Goal: Find specific page/section: Find specific page/section

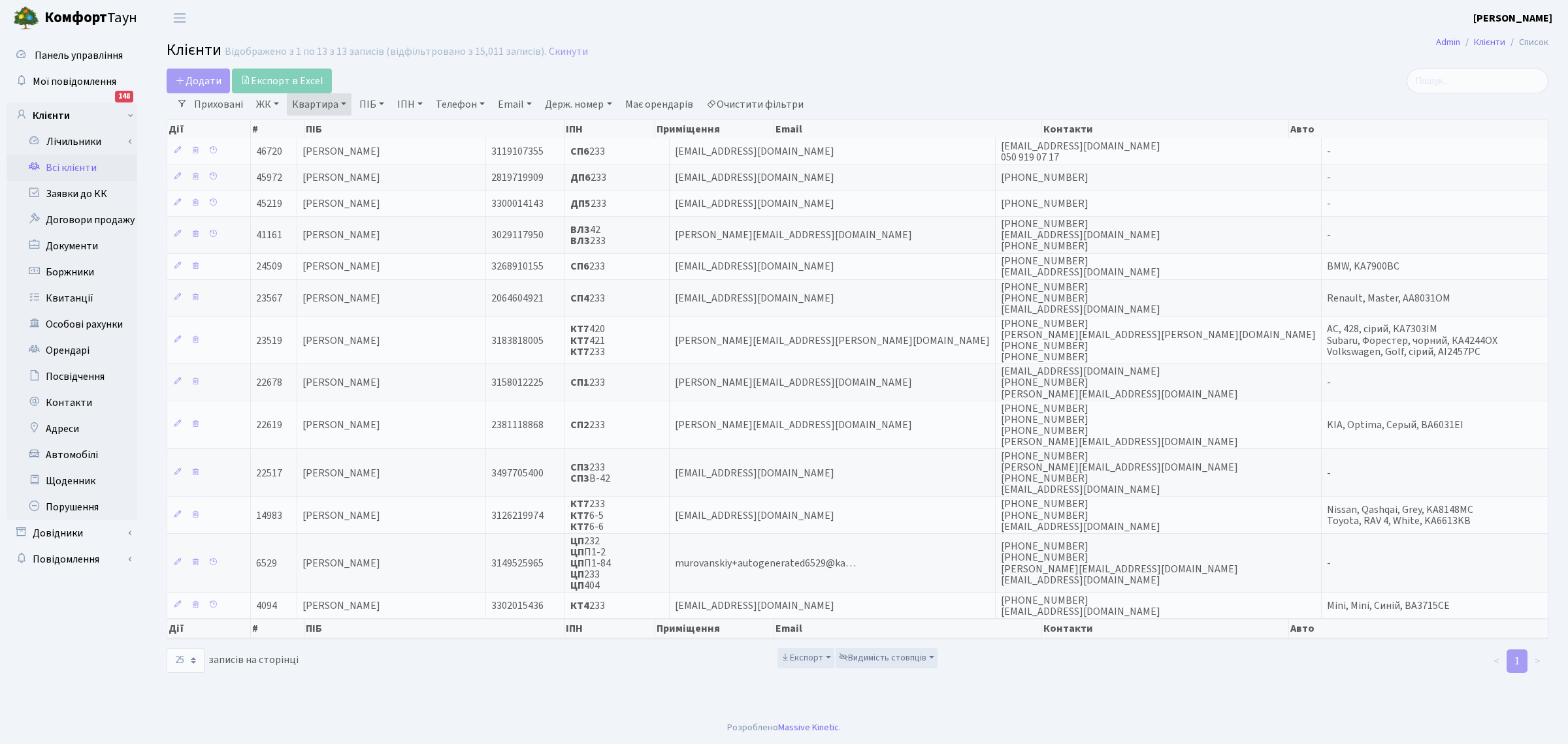
select select "25"
click at [769, 109] on link "Очистити фільтри" at bounding box center [754, 105] width 108 height 23
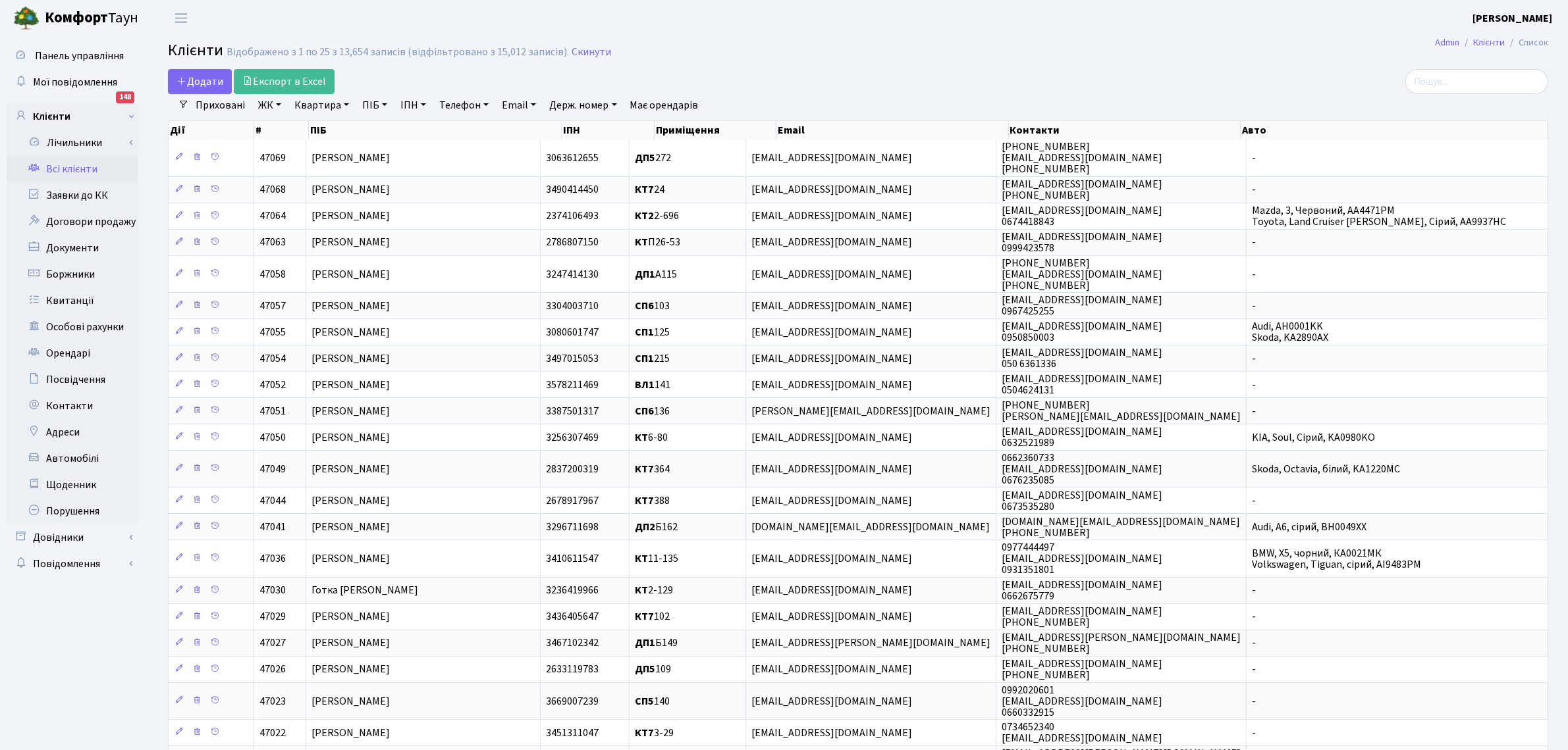
click at [373, 104] on link "ПІБ" at bounding box center [375, 105] width 35 height 23
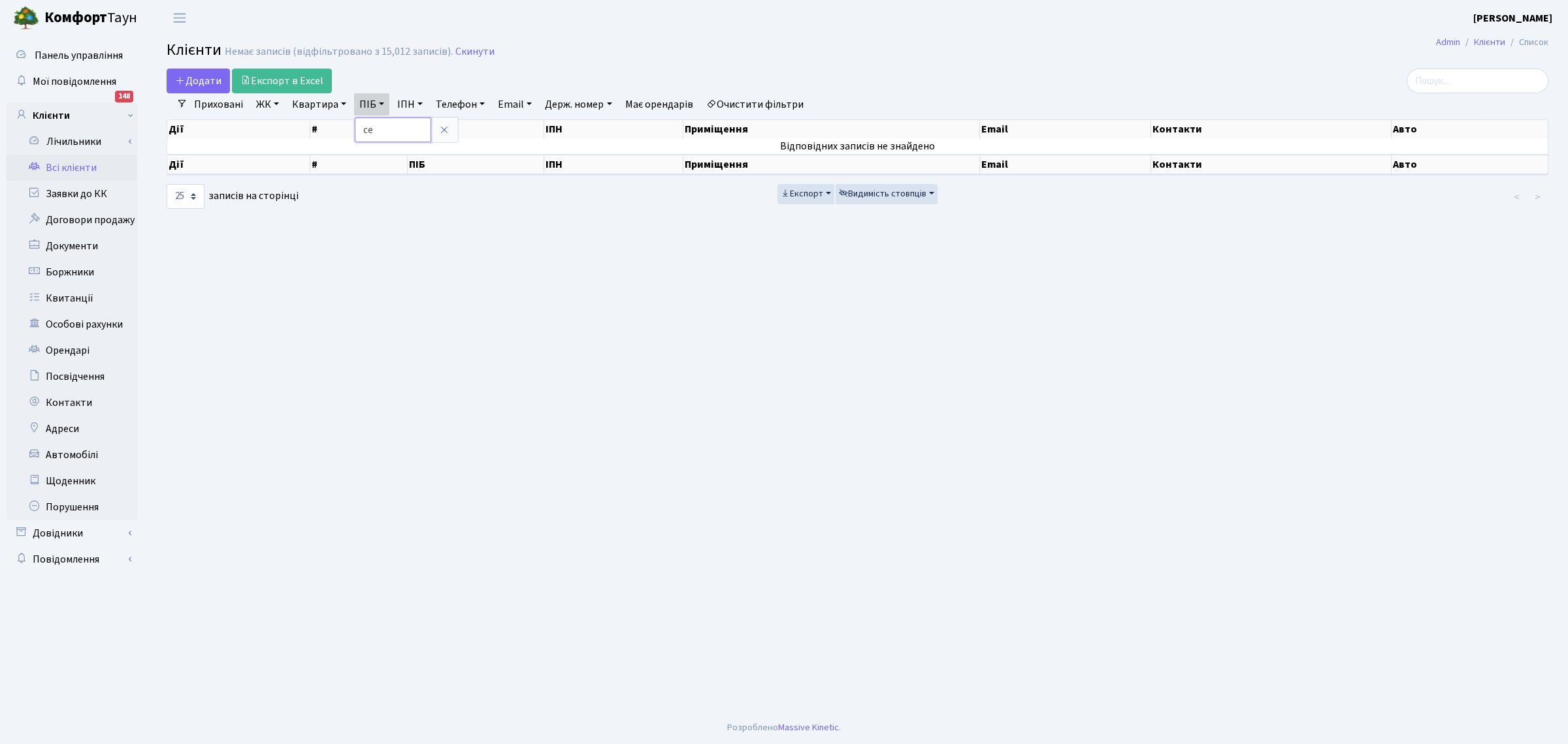
type input "c"
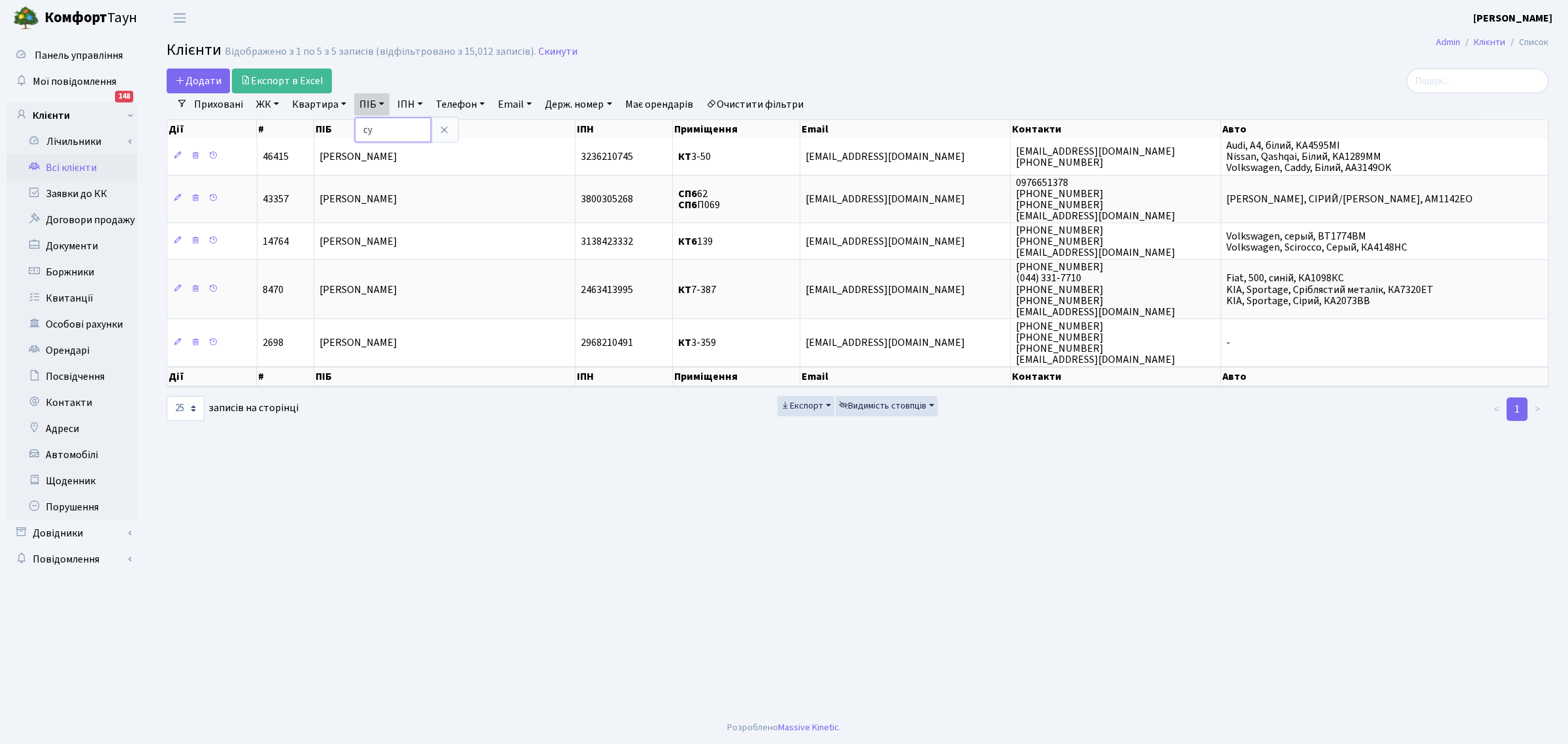
type input "с"
click at [299, 102] on link "Квартира" at bounding box center [319, 105] width 64 height 23
type input "210"
click at [364, 103] on link "ПІБ" at bounding box center [372, 105] width 35 height 23
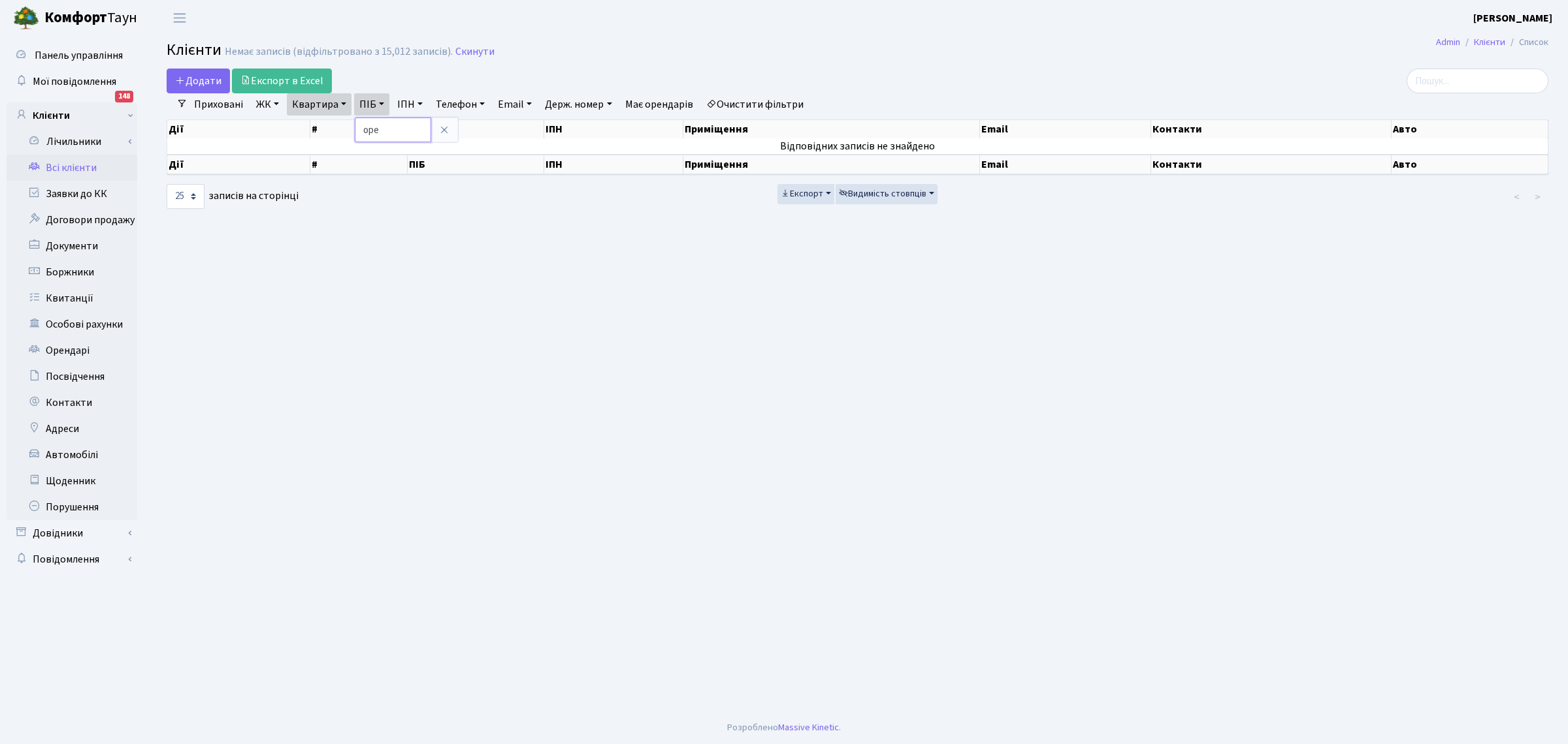
type input "оре"
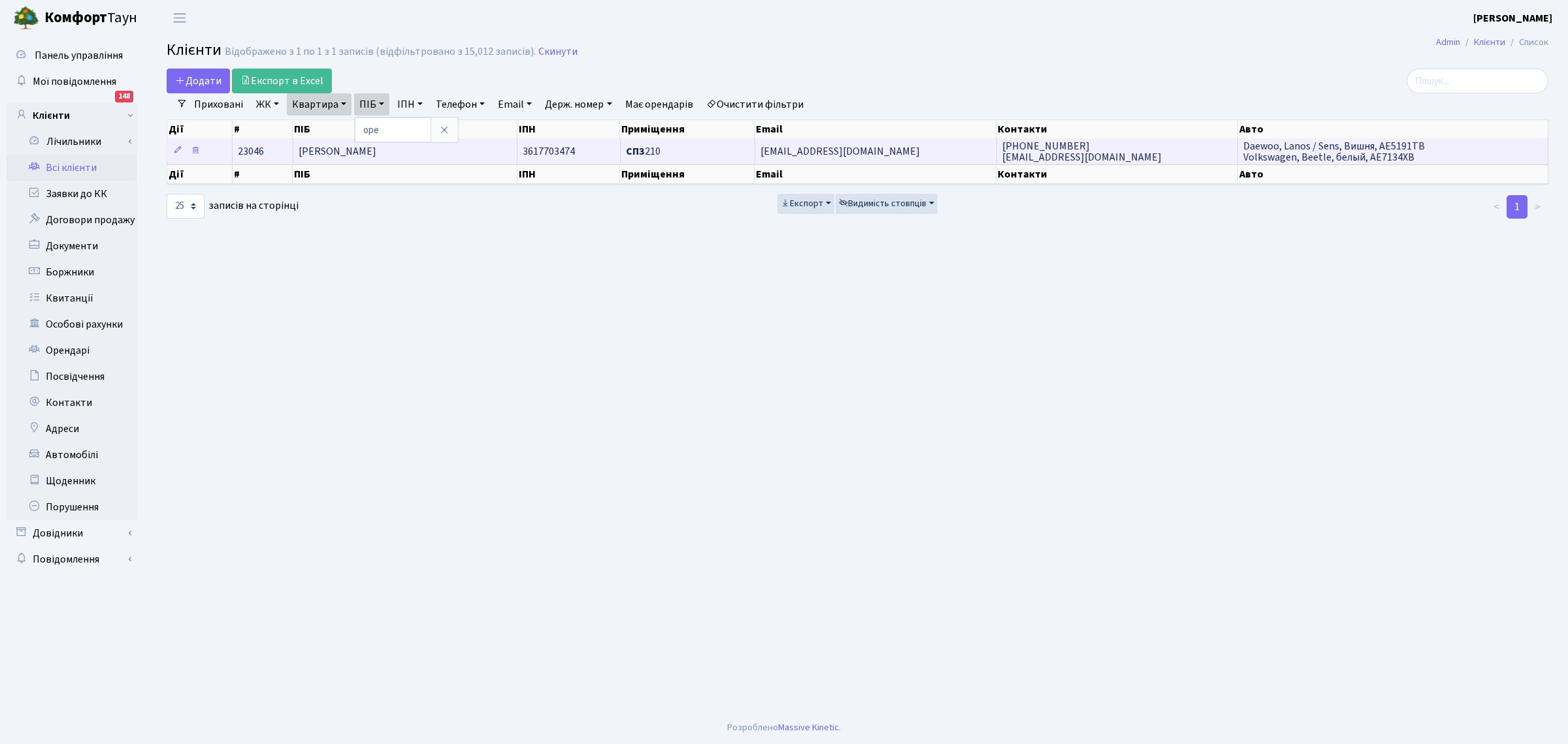
click at [840, 152] on span "yegor.oreshchenko@gmail.com" at bounding box center [840, 151] width 159 height 14
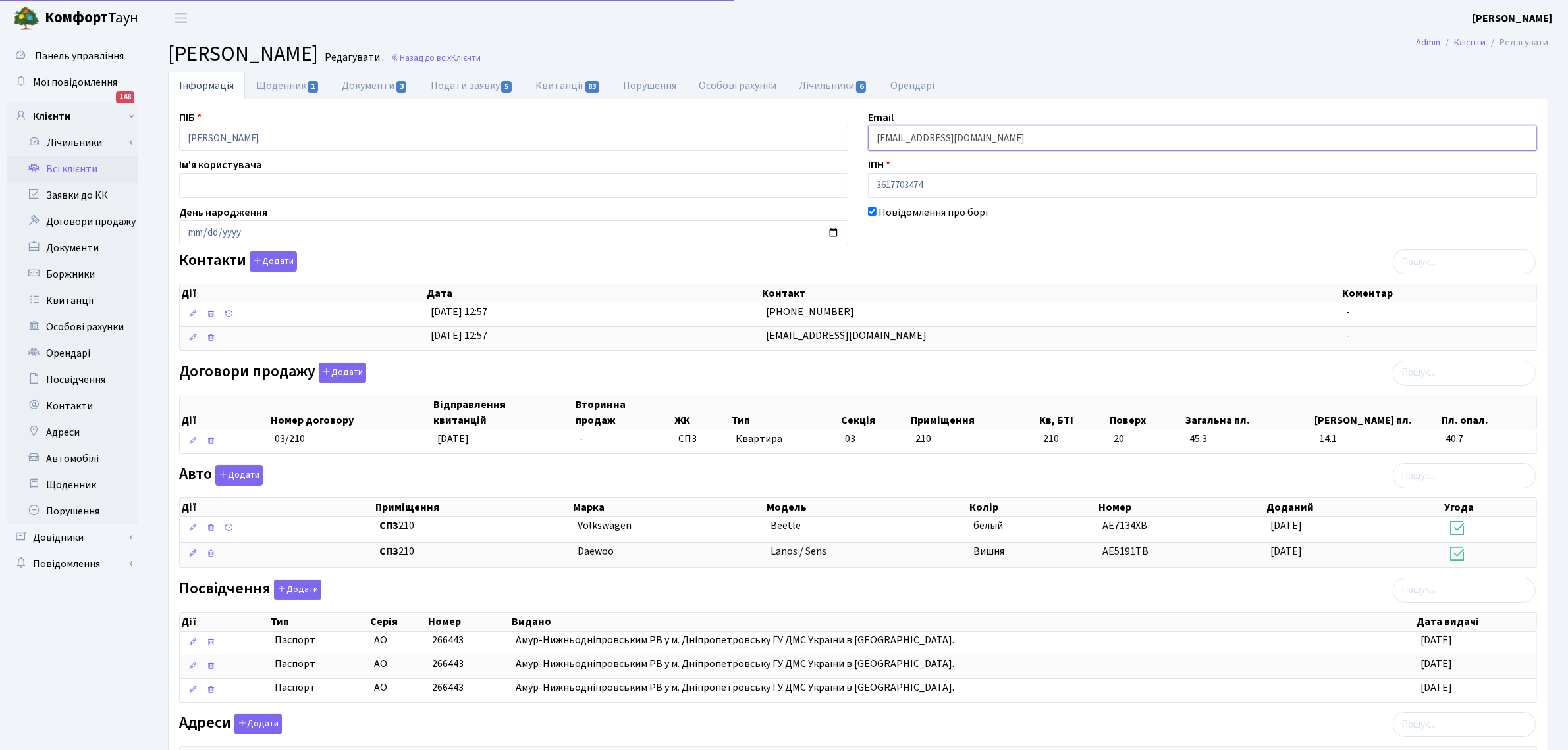
drag, startPoint x: 1013, startPoint y: 139, endPoint x: 831, endPoint y: 143, distance: 182.0
click at [831, 143] on div "ПІБ Орещенко Єгор Андрійович Email yegor.oreshchenko@gmail.com Ім'я користувача…" at bounding box center [858, 478] width 1377 height 738
click at [59, 170] on link "Всі клієнти" at bounding box center [73, 169] width 132 height 26
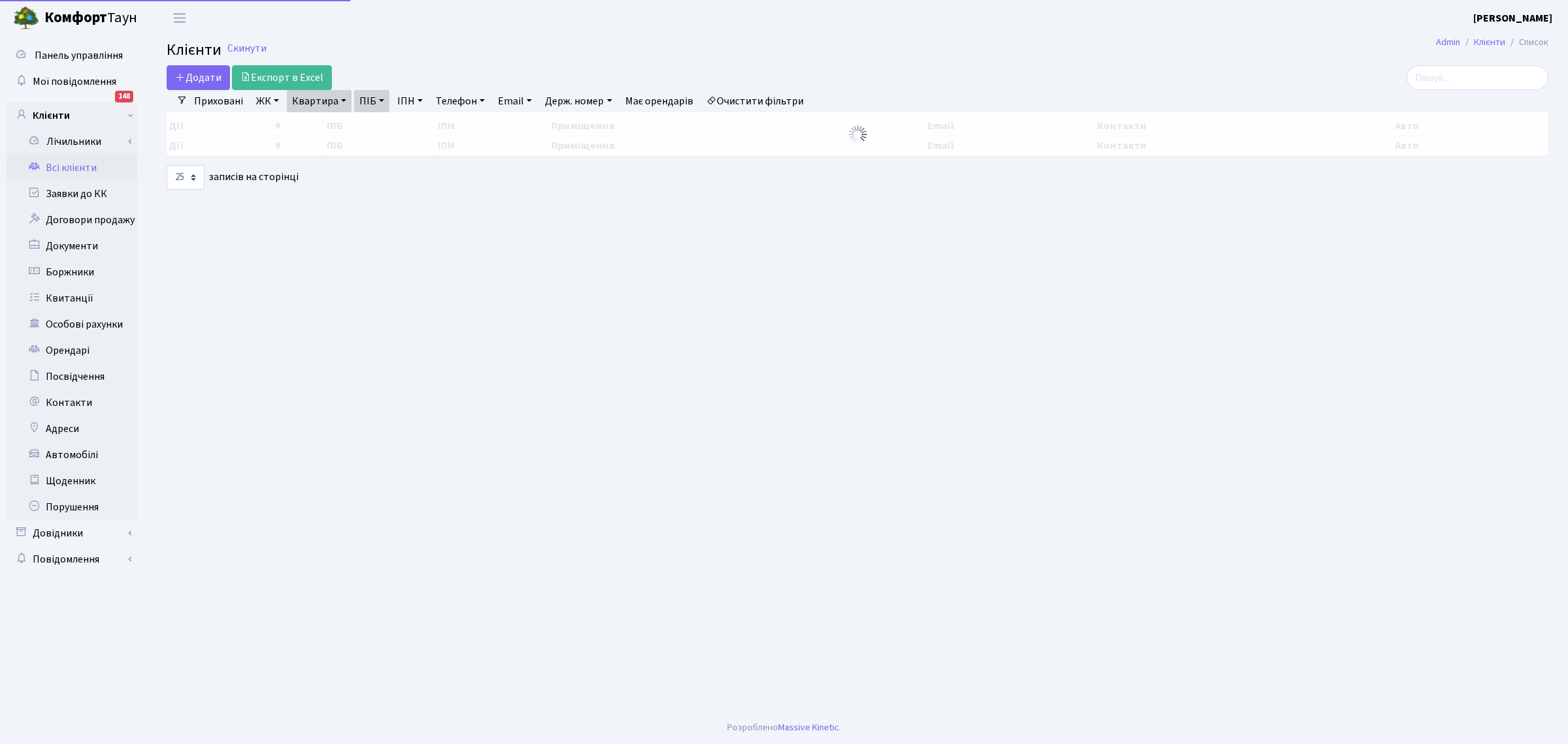
select select "25"
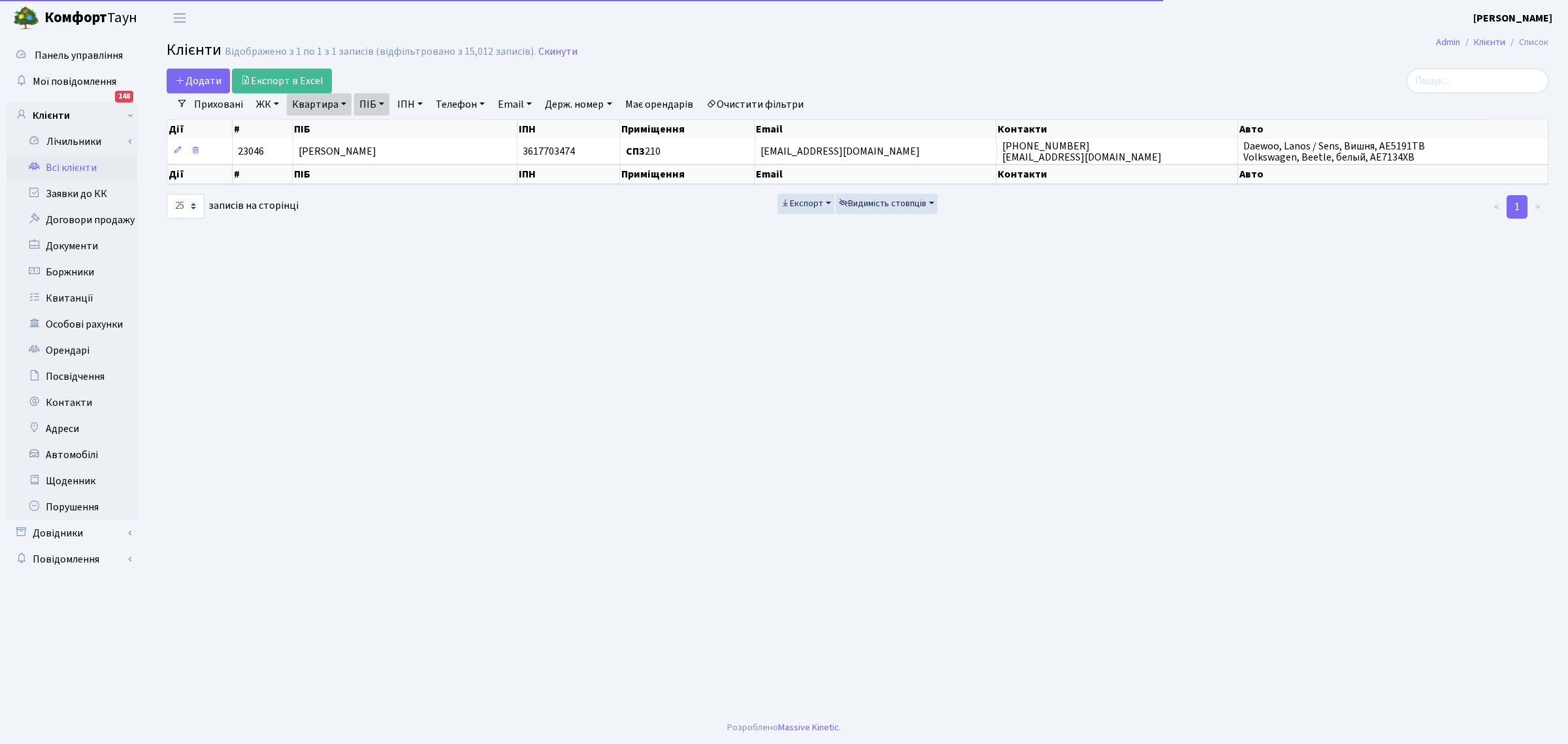
click at [376, 106] on link "ПІБ" at bounding box center [372, 105] width 35 height 23
click at [552, 49] on link "Скинути" at bounding box center [558, 52] width 39 height 13
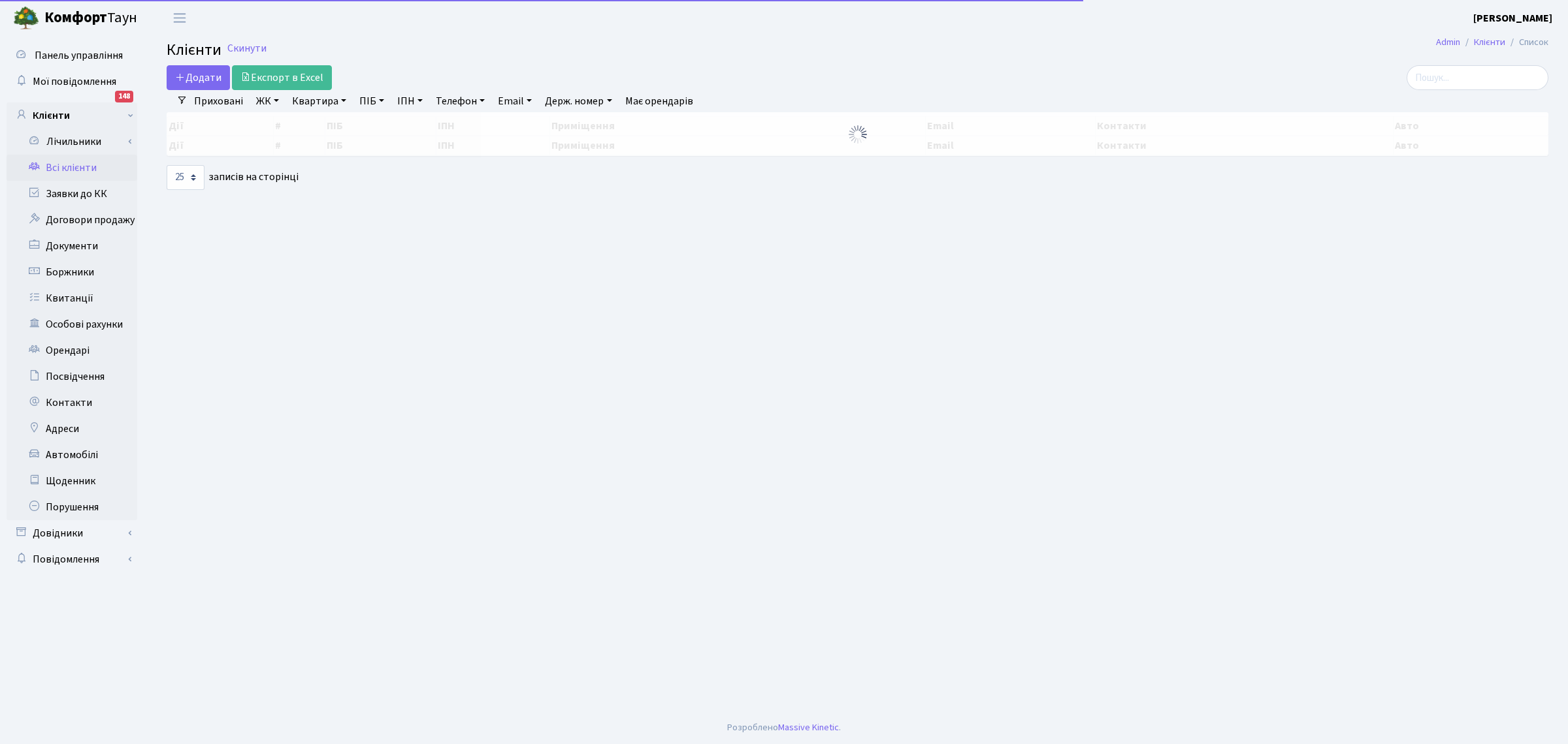
select select "25"
click at [306, 95] on link "Квартира" at bounding box center [319, 101] width 64 height 23
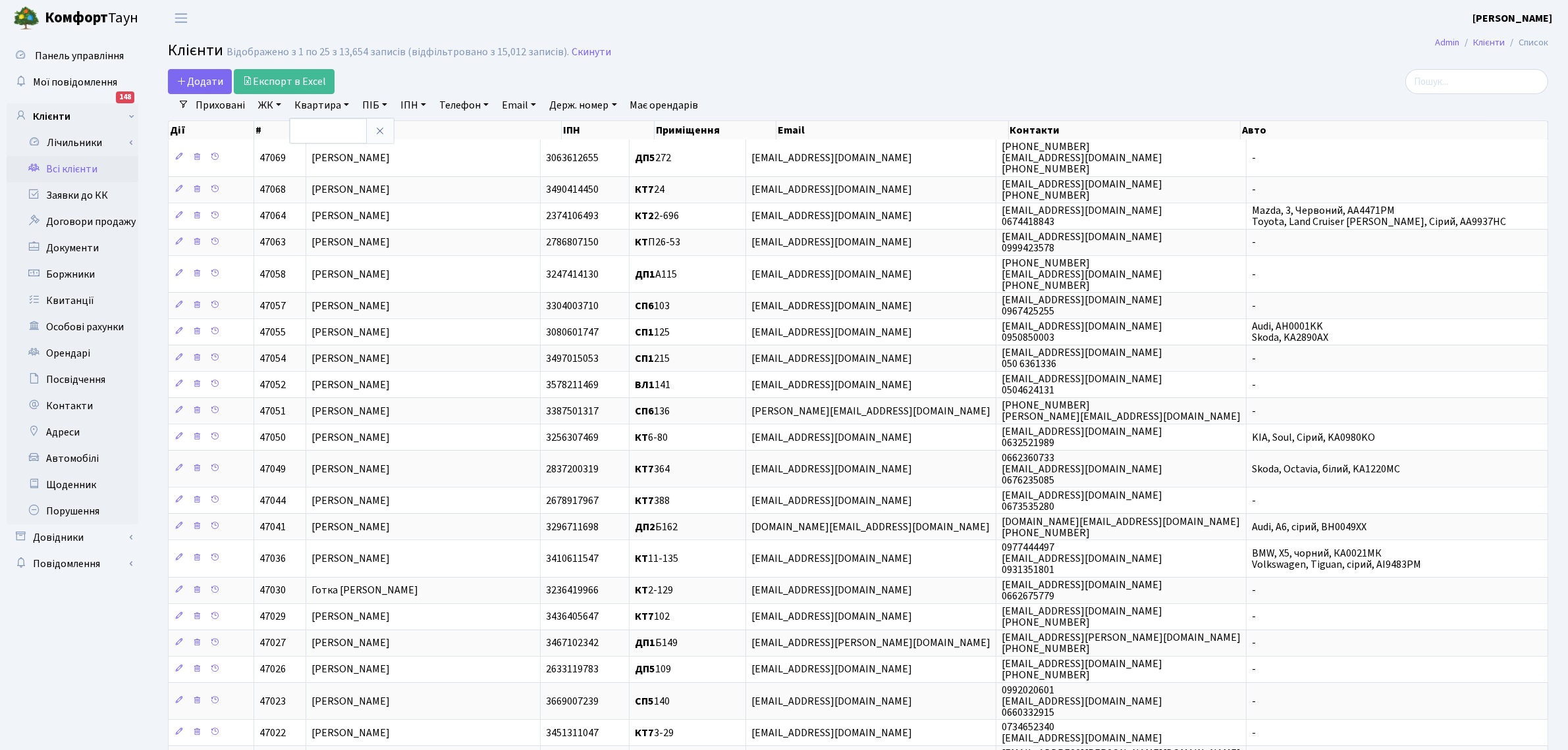
click at [376, 104] on link "ПІБ" at bounding box center [375, 105] width 35 height 23
type input "сувор"
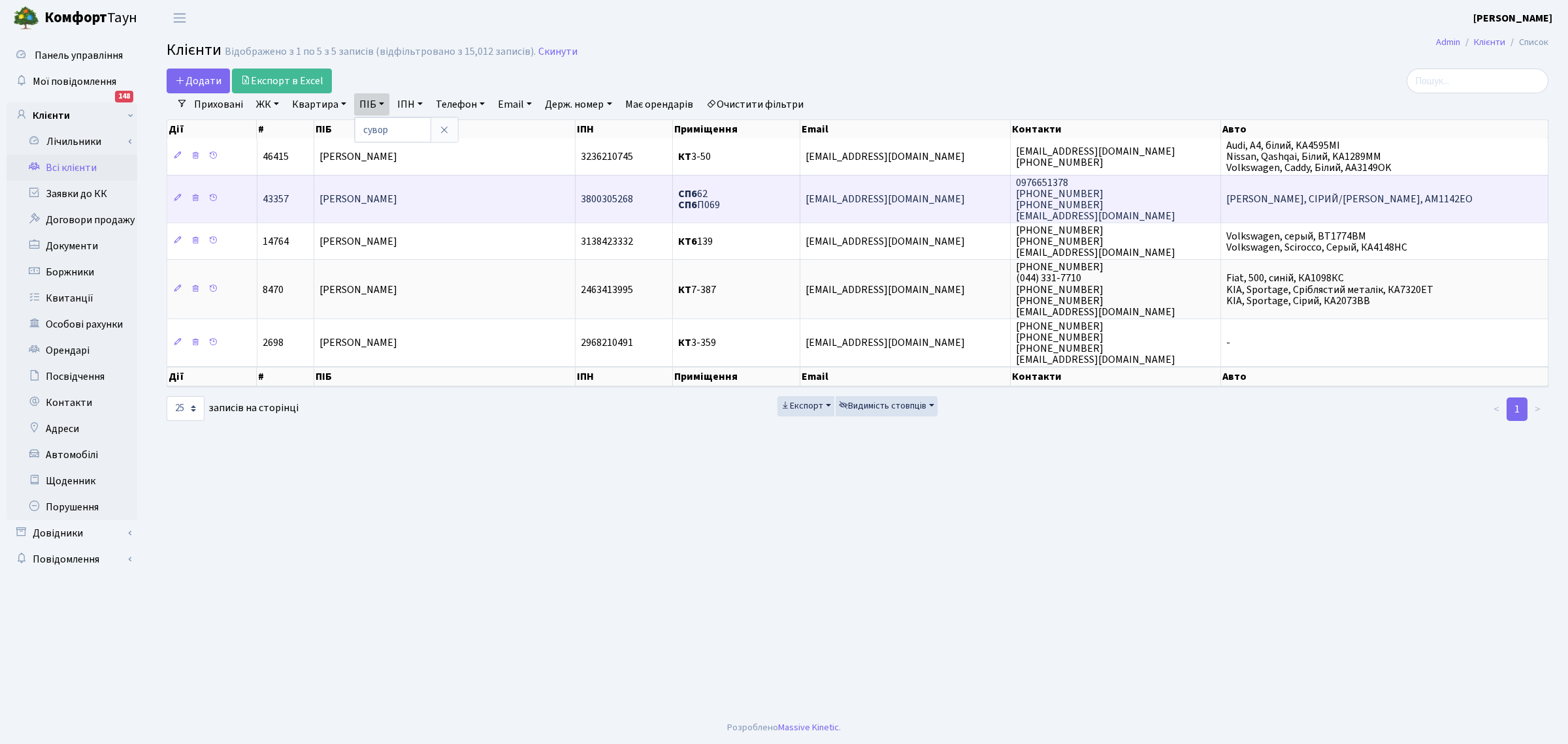
click at [396, 197] on span "[PERSON_NAME]" at bounding box center [358, 198] width 78 height 14
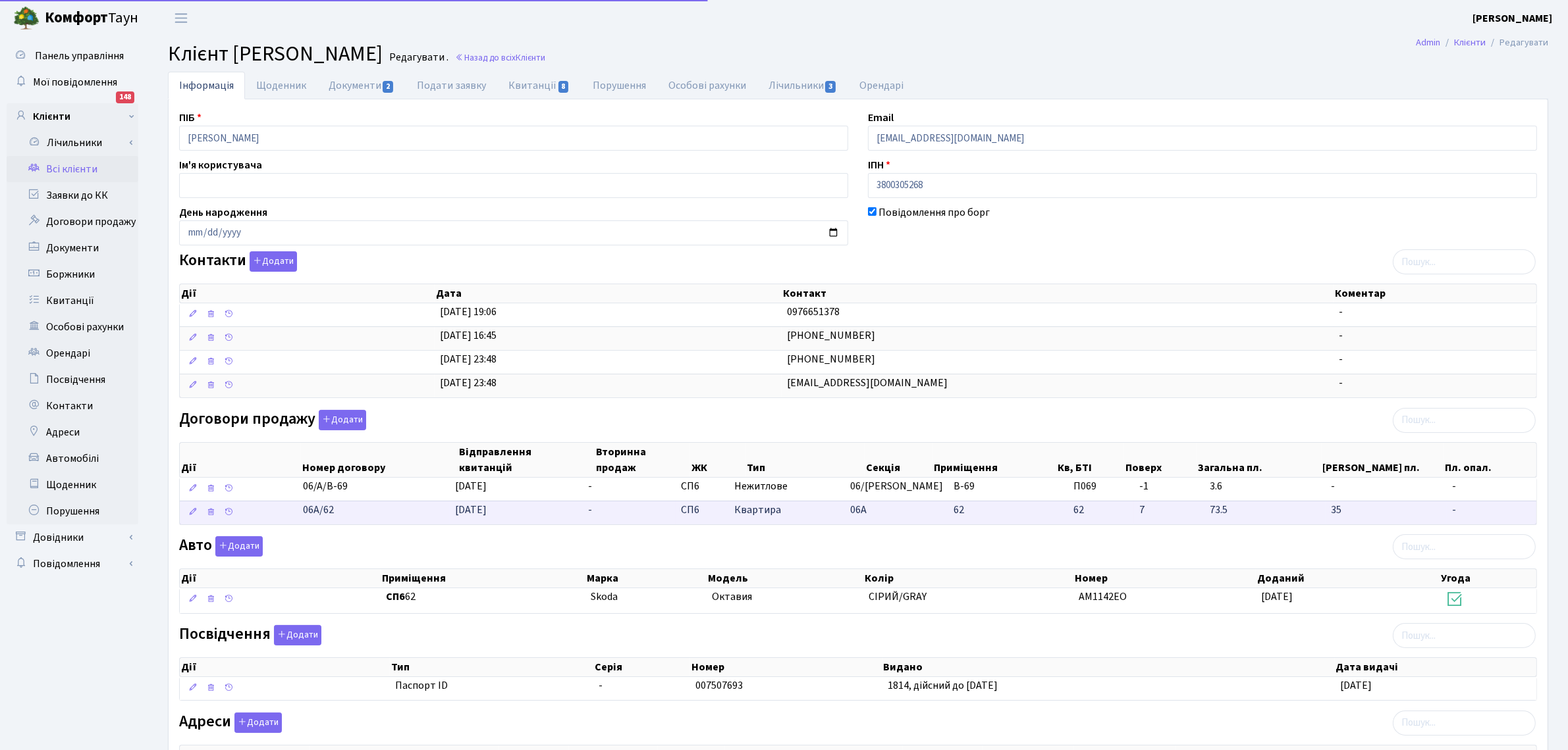
scroll to position [83, 0]
